Goal: Task Accomplishment & Management: Manage account settings

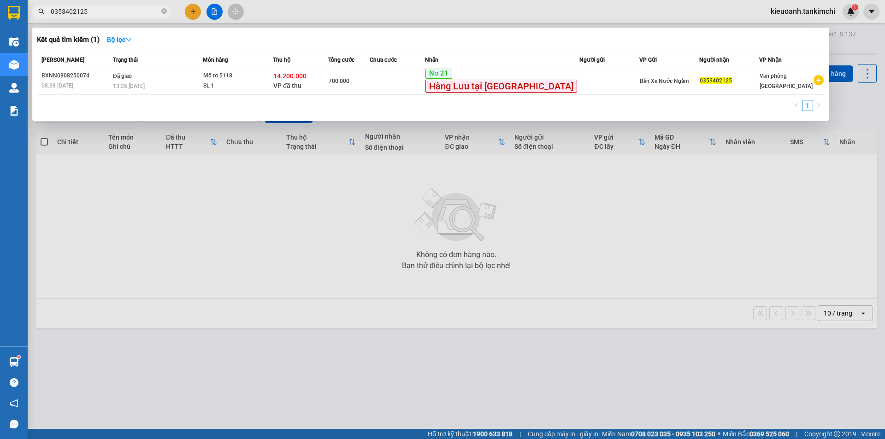
click at [160, 11] on span "0353402125" at bounding box center [101, 12] width 138 height 14
click at [163, 14] on icon "close-circle" at bounding box center [164, 11] width 6 height 6
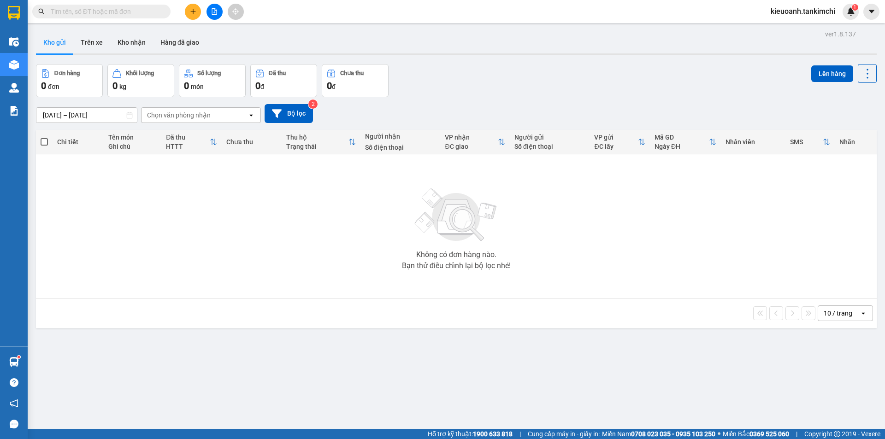
click at [149, 15] on input "text" at bounding box center [105, 11] width 109 height 10
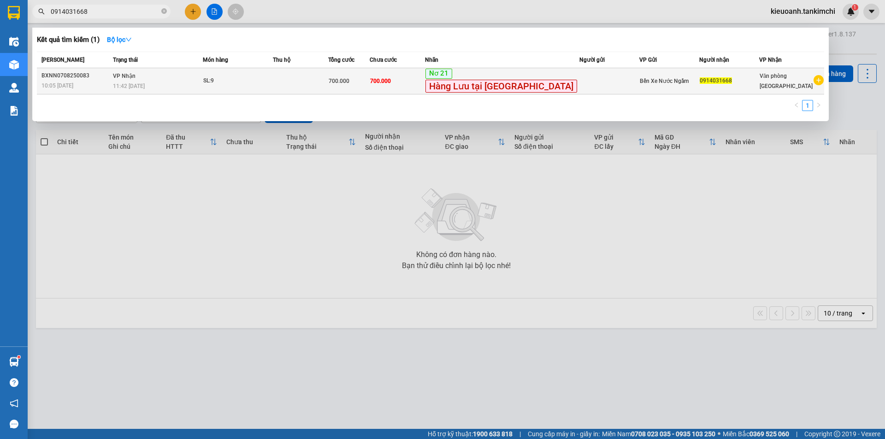
type input "0914031668"
click at [189, 86] on div "11:42 [DATE]" at bounding box center [157, 86] width 89 height 10
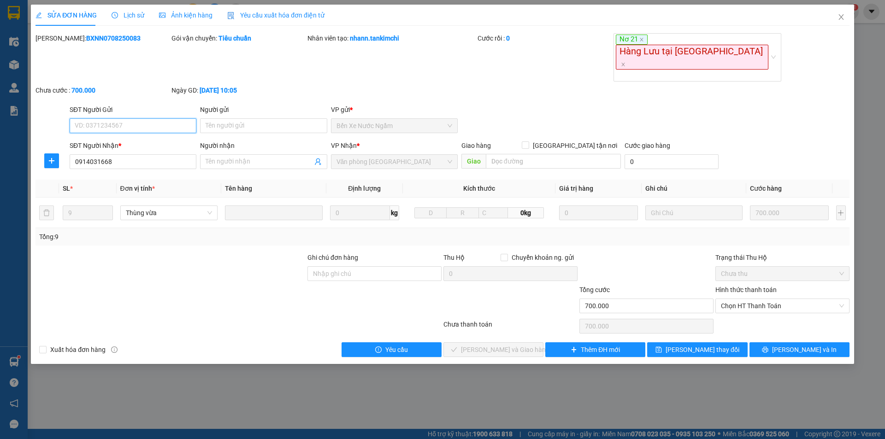
type input "0914031668"
type input "700.000"
click at [281, 380] on div "SỬA ĐƠN HÀNG Lịch sử Ảnh kiện hàng Yêu cầu xuất hóa đơn điện tử Total Paid Fee …" at bounding box center [442, 219] width 885 height 439
click at [838, 20] on icon "close" at bounding box center [841, 16] width 7 height 7
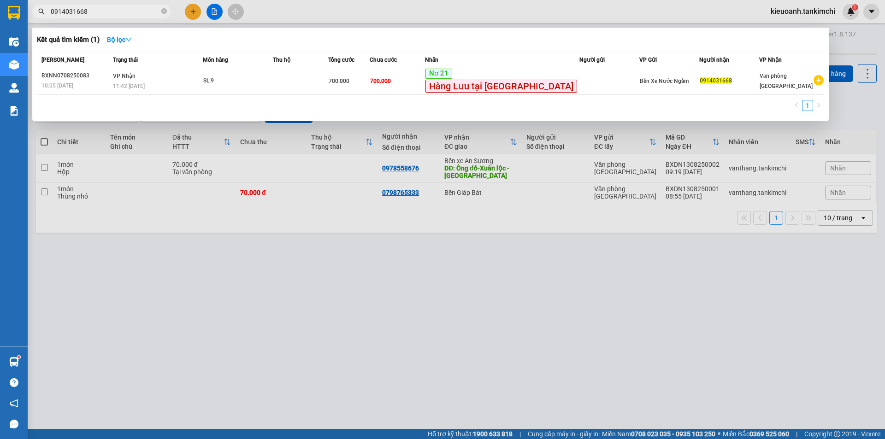
click at [133, 13] on input "0914031668" at bounding box center [105, 11] width 109 height 10
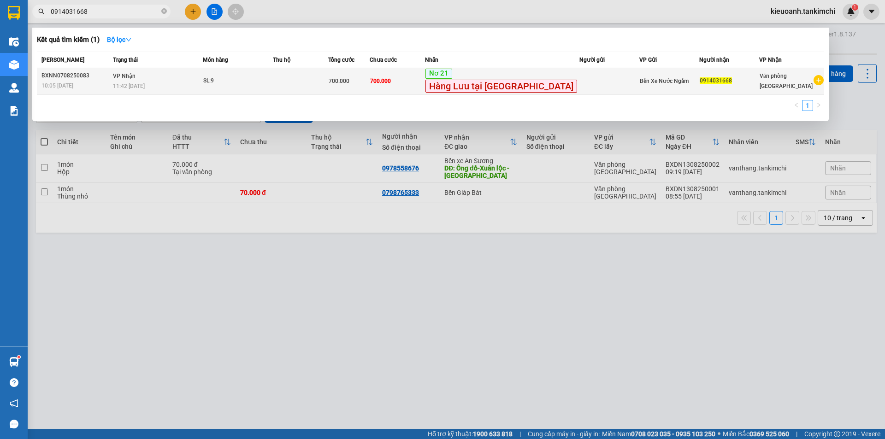
click at [161, 72] on td "VP Nhận 11:42 [DATE]" at bounding box center [157, 81] width 92 height 26
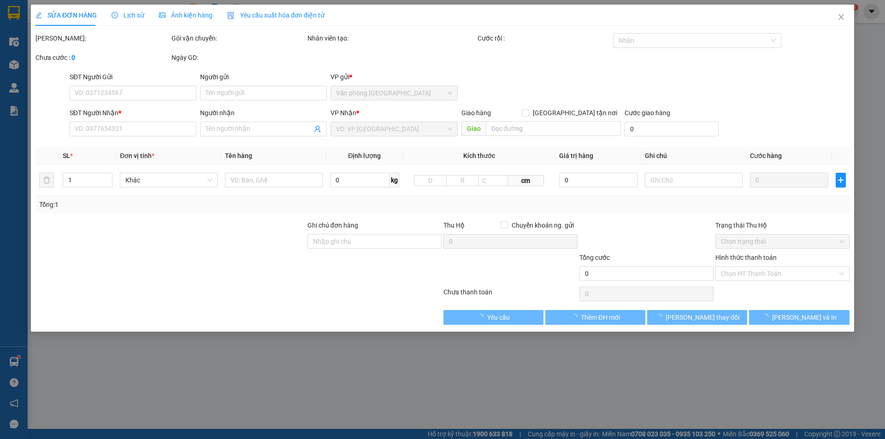
type input "0914031668"
type input "700.000"
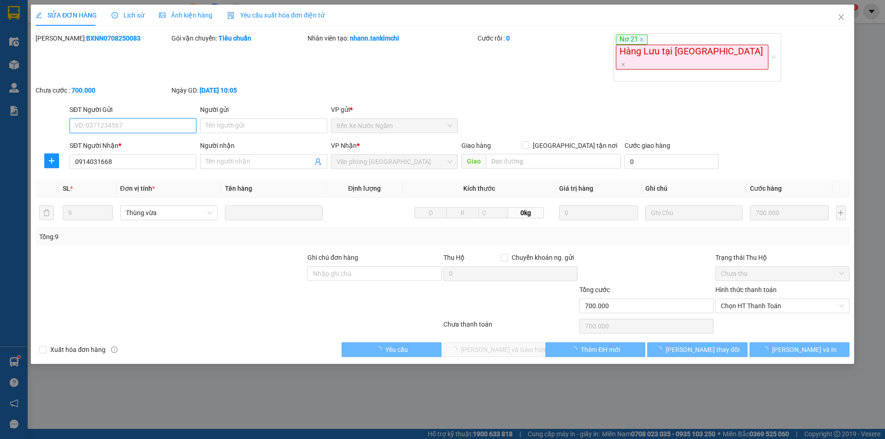
click at [139, 12] on span "Lịch sử" at bounding box center [128, 15] width 33 height 7
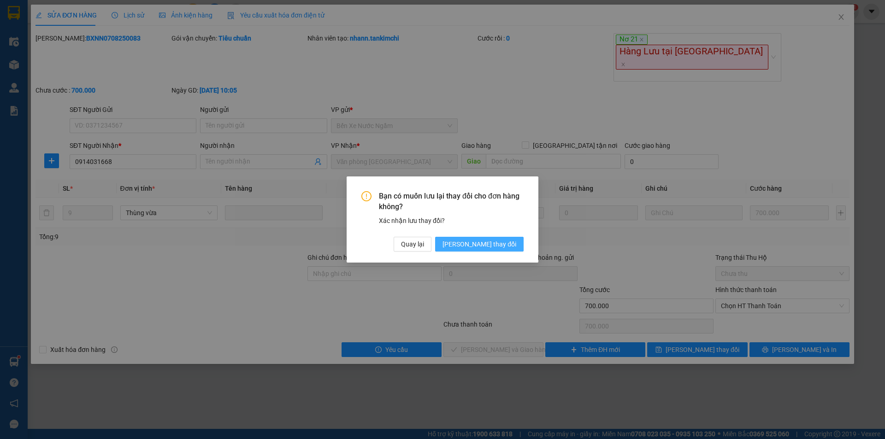
click at [497, 242] on span "[PERSON_NAME] thay đổi" at bounding box center [479, 244] width 74 height 10
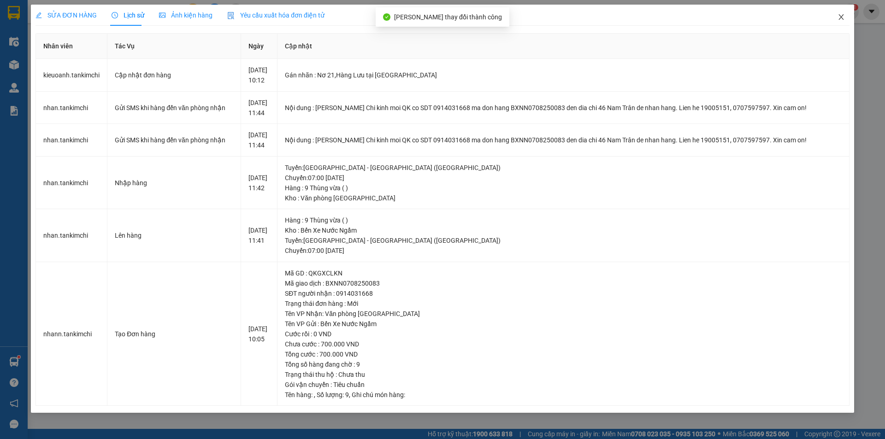
click at [840, 16] on icon "close" at bounding box center [841, 16] width 7 height 7
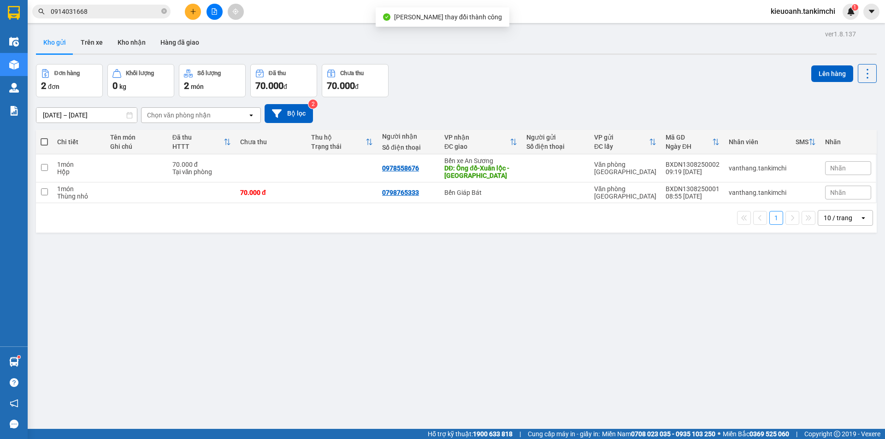
click at [118, 11] on input "0914031668" at bounding box center [105, 11] width 109 height 10
